Goal: Task Accomplishment & Management: Manage account settings

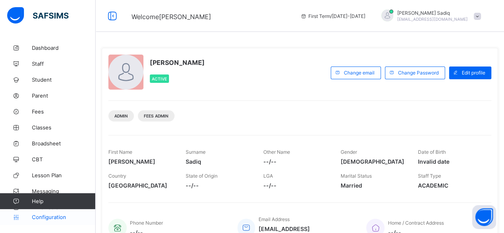
click at [49, 216] on span "Configuration" at bounding box center [63, 217] width 63 height 6
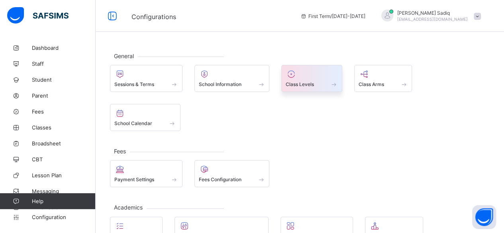
click at [322, 78] on div at bounding box center [312, 74] width 52 height 10
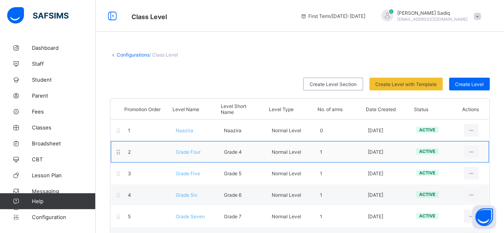
click at [187, 151] on span "Grade Four" at bounding box center [188, 152] width 25 height 6
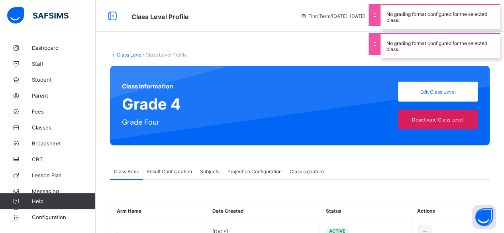
type input "**"
click at [248, 168] on div "Projection Configuration" at bounding box center [255, 171] width 62 height 16
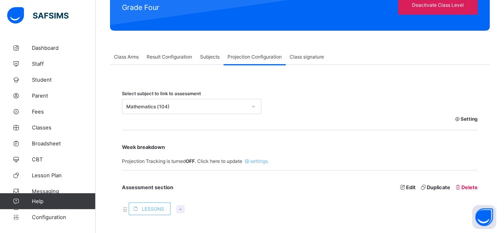
scroll to position [141, 0]
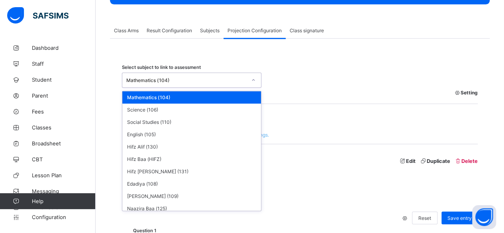
click at [195, 84] on div "Mathematics (104)" at bounding box center [184, 80] width 124 height 11
click at [159, 190] on div "[PERSON_NAME] (109)" at bounding box center [191, 196] width 139 height 12
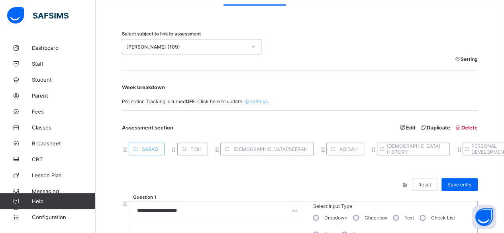
scroll to position [182, 0]
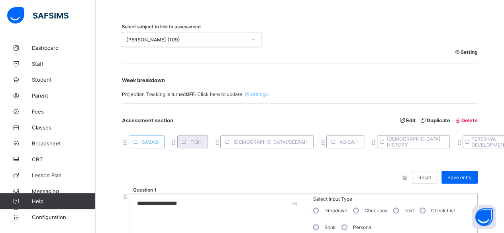
click at [188, 139] on span at bounding box center [184, 142] width 13 height 13
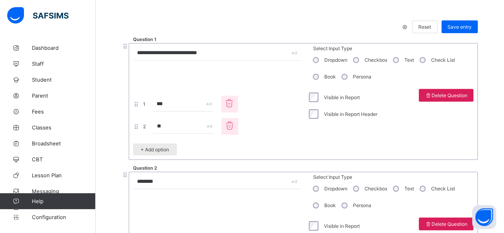
scroll to position [334, 0]
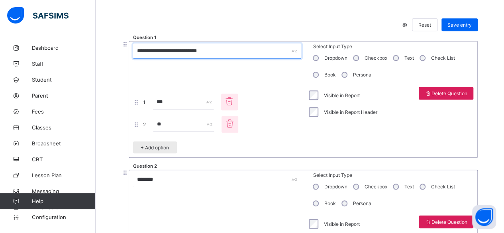
click at [225, 53] on input "**********" at bounding box center [217, 50] width 168 height 15
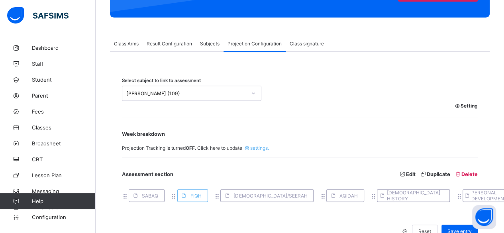
scroll to position [130, 0]
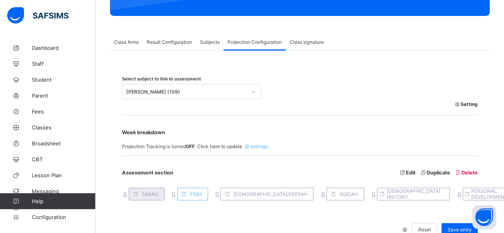
drag, startPoint x: 147, startPoint y: 201, endPoint x: 147, endPoint y: 194, distance: 7.6
click at [147, 194] on div "SABAQ FIQH HADITH/SEERAH AQIDAH [DEMOGRAPHIC_DATA] HISTORY PERSONAL DEVELOPMENT" at bounding box center [321, 195] width 398 height 22
click at [147, 194] on span "SABAQ" at bounding box center [150, 194] width 16 height 6
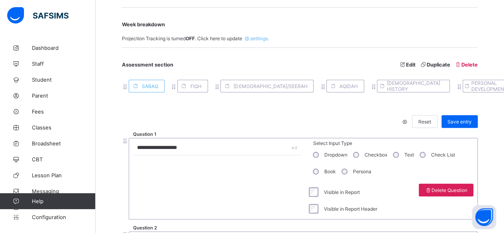
scroll to position [230, 0]
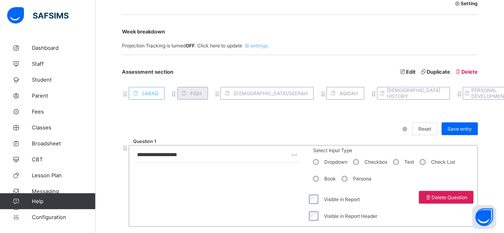
click at [188, 97] on div "SABAQ FIQH HADITH/SEERAH AQIDAH [DEMOGRAPHIC_DATA] HISTORY PERSONAL DEVELOPMENT" at bounding box center [321, 94] width 398 height 22
click at [188, 97] on span at bounding box center [184, 93] width 13 height 13
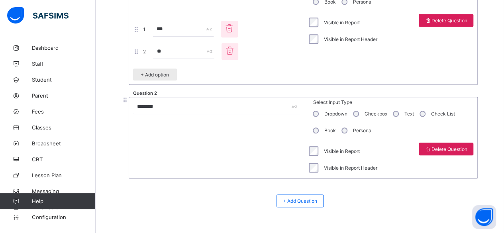
scroll to position [300, 0]
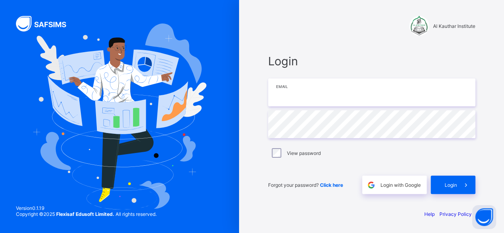
type input "**********"
